Goal: Browse casually

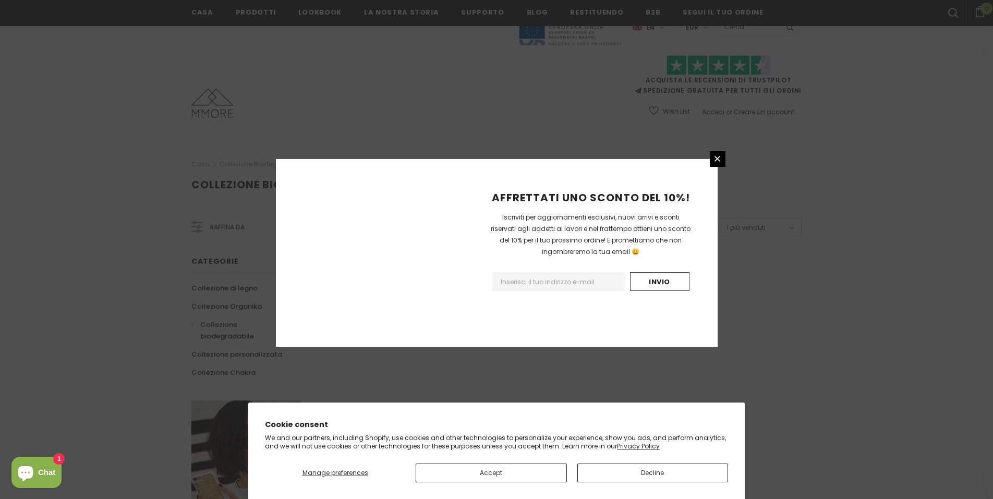
scroll to position [570, 0]
